Goal: Task Accomplishment & Management: Manage account settings

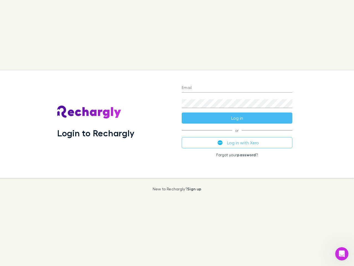
click at [177, 133] on div "Login to Rechargly" at bounding box center [115, 123] width 125 height 107
click at [237, 88] on input "Email" at bounding box center [237, 88] width 111 height 9
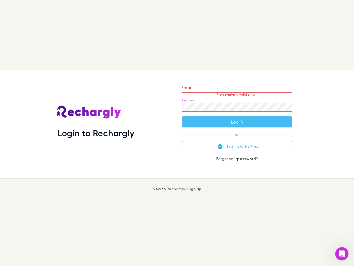
click at [237, 118] on form "Email Please enter a valid email. Password Log in" at bounding box center [237, 103] width 111 height 48
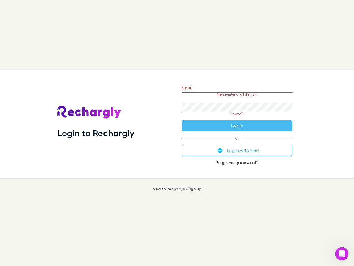
click at [237, 143] on div "Email Please enter a valid email. Password Please fill Log in or Log in with Xe…" at bounding box center [237, 123] width 120 height 107
click at [342, 254] on icon "Open Intercom Messenger" at bounding box center [342, 253] width 9 height 9
